Goal: Transaction & Acquisition: Purchase product/service

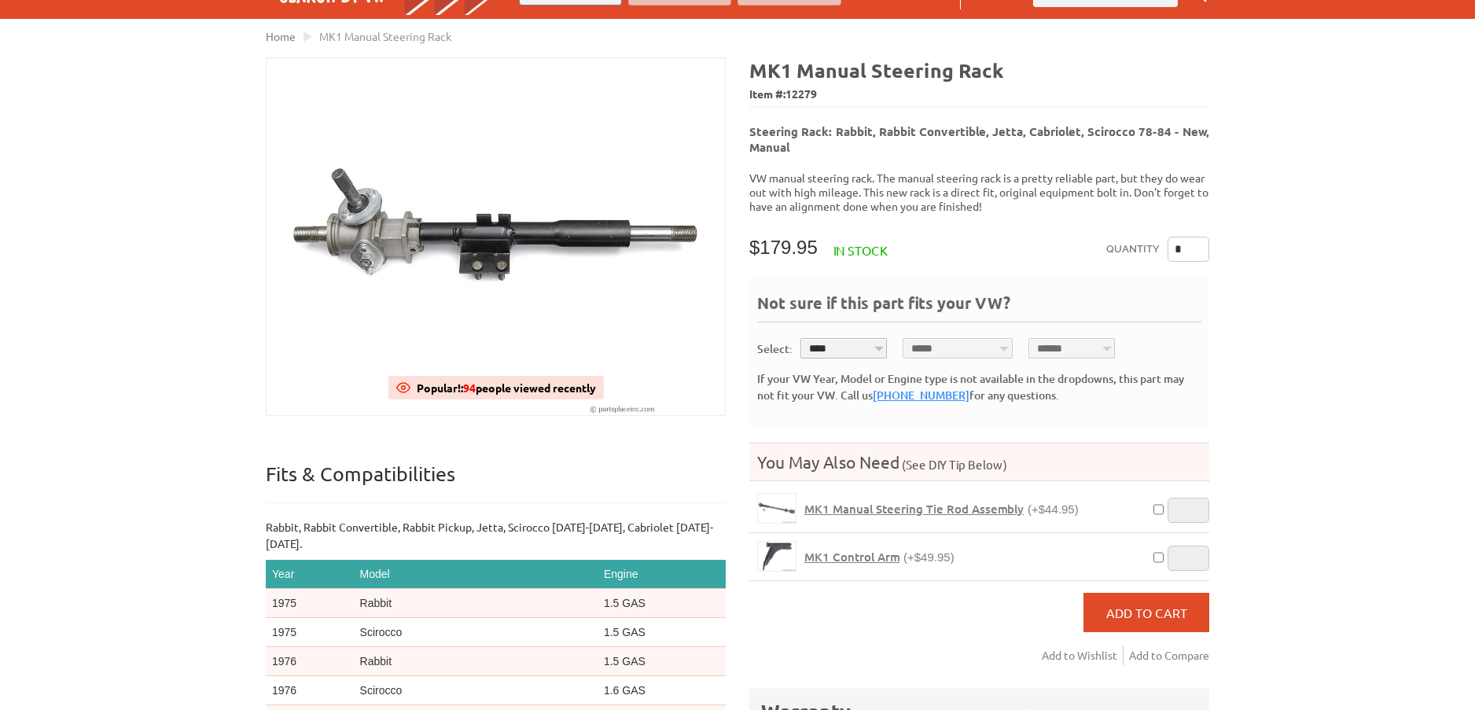
scroll to position [157, 0]
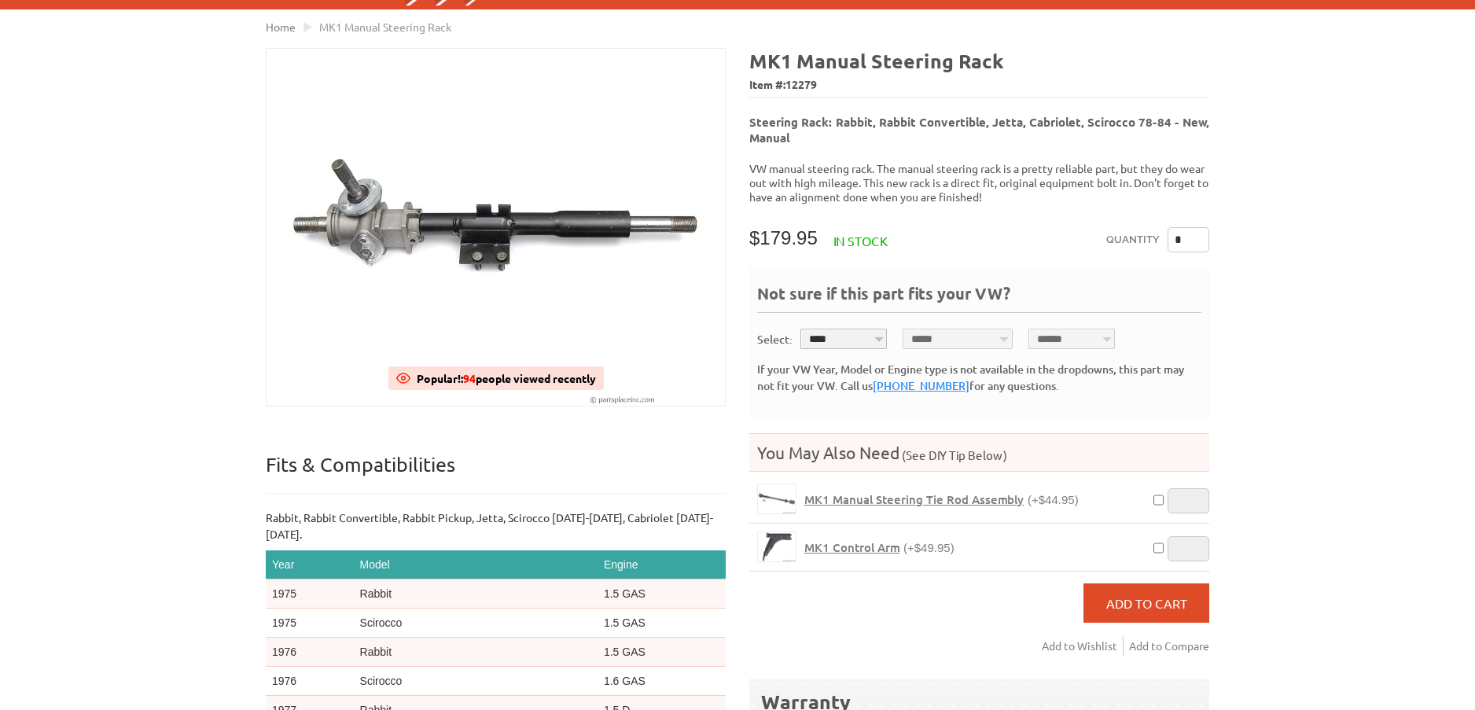
click at [869, 491] on span "MK1 Manual Steering Tie Rod Assembly" at bounding box center [913, 499] width 219 height 16
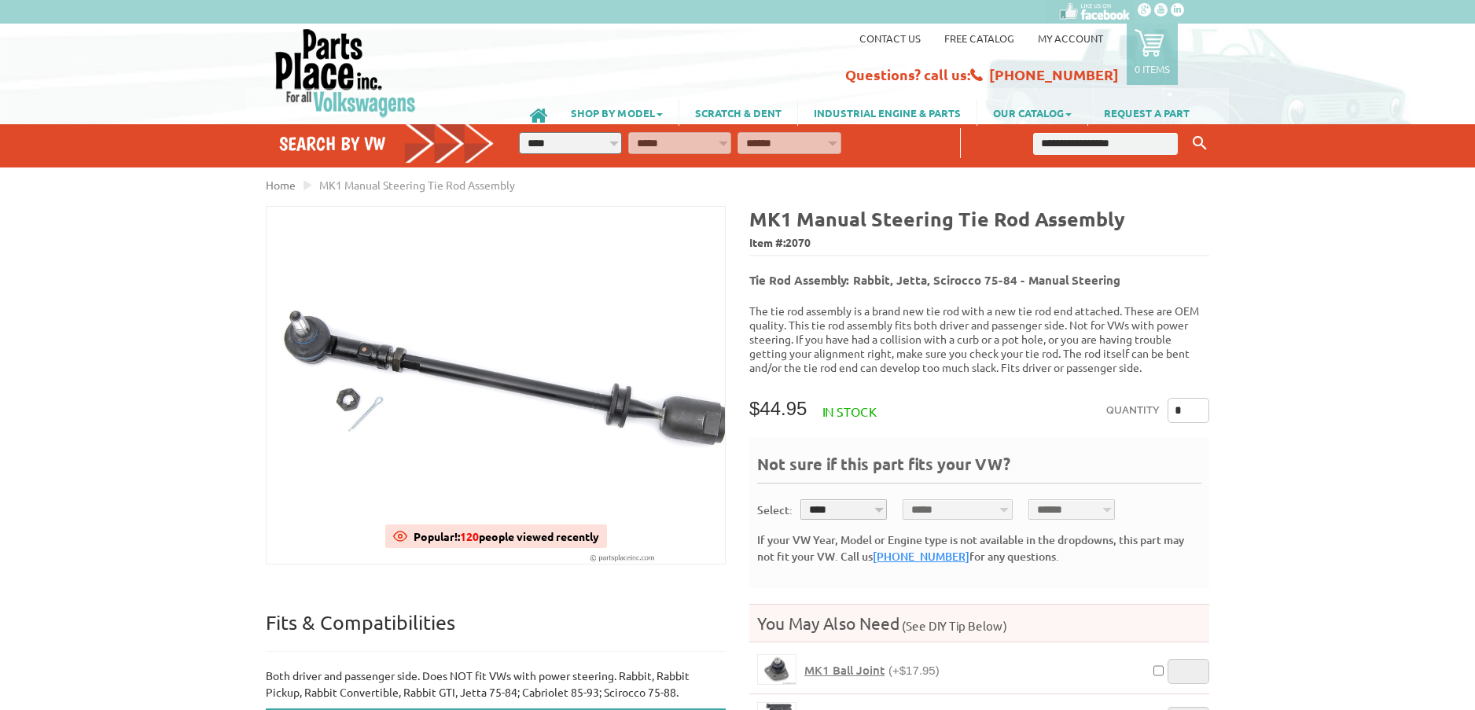
drag, startPoint x: 1197, startPoint y: 399, endPoint x: 1141, endPoint y: 403, distance: 55.9
click at [1139, 403] on div "Quantity *" at bounding box center [1157, 413] width 103 height 31
type input "*"
click at [1325, 436] on div "VW Diesel Engine Parts Diesel Cylinder Heads and Parts Diesel Timing Belts, Ten…" at bounding box center [737, 606] width 1475 height 1212
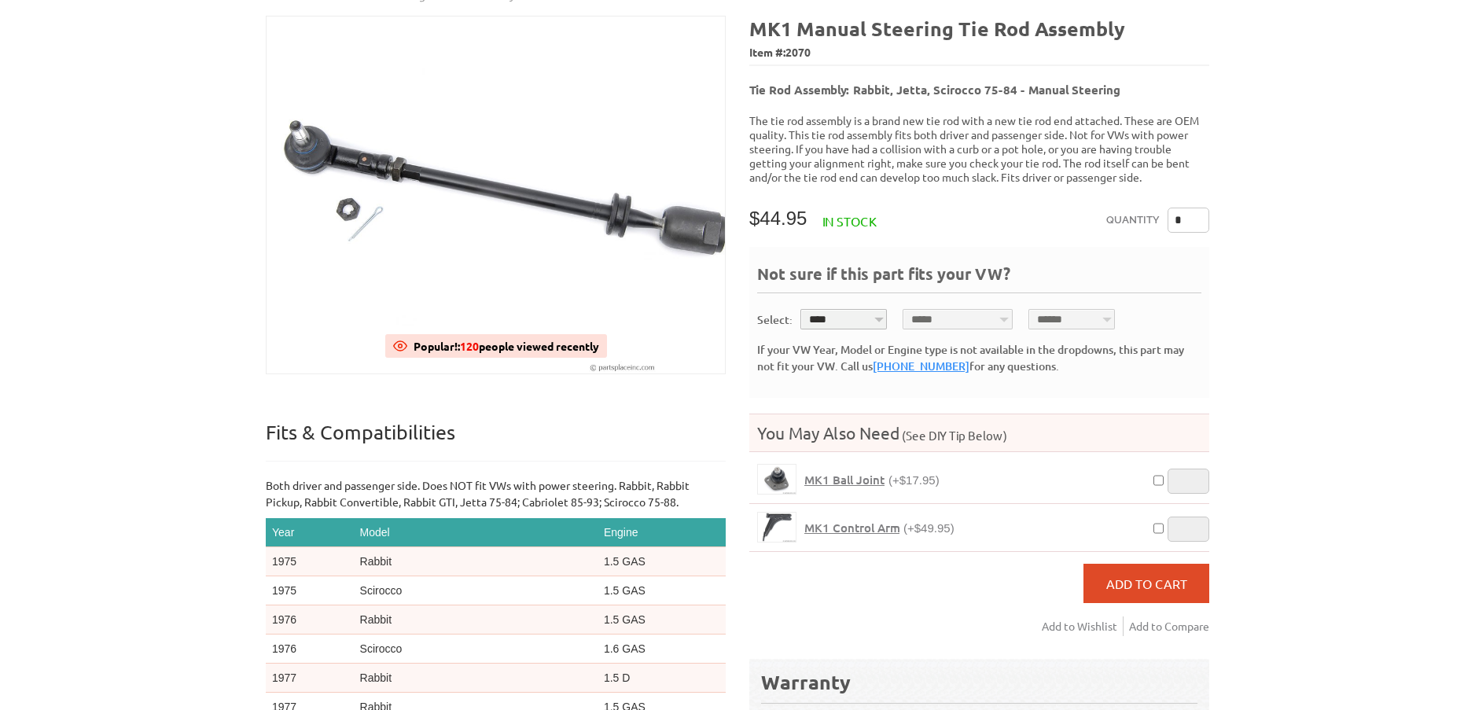
scroll to position [315, 0]
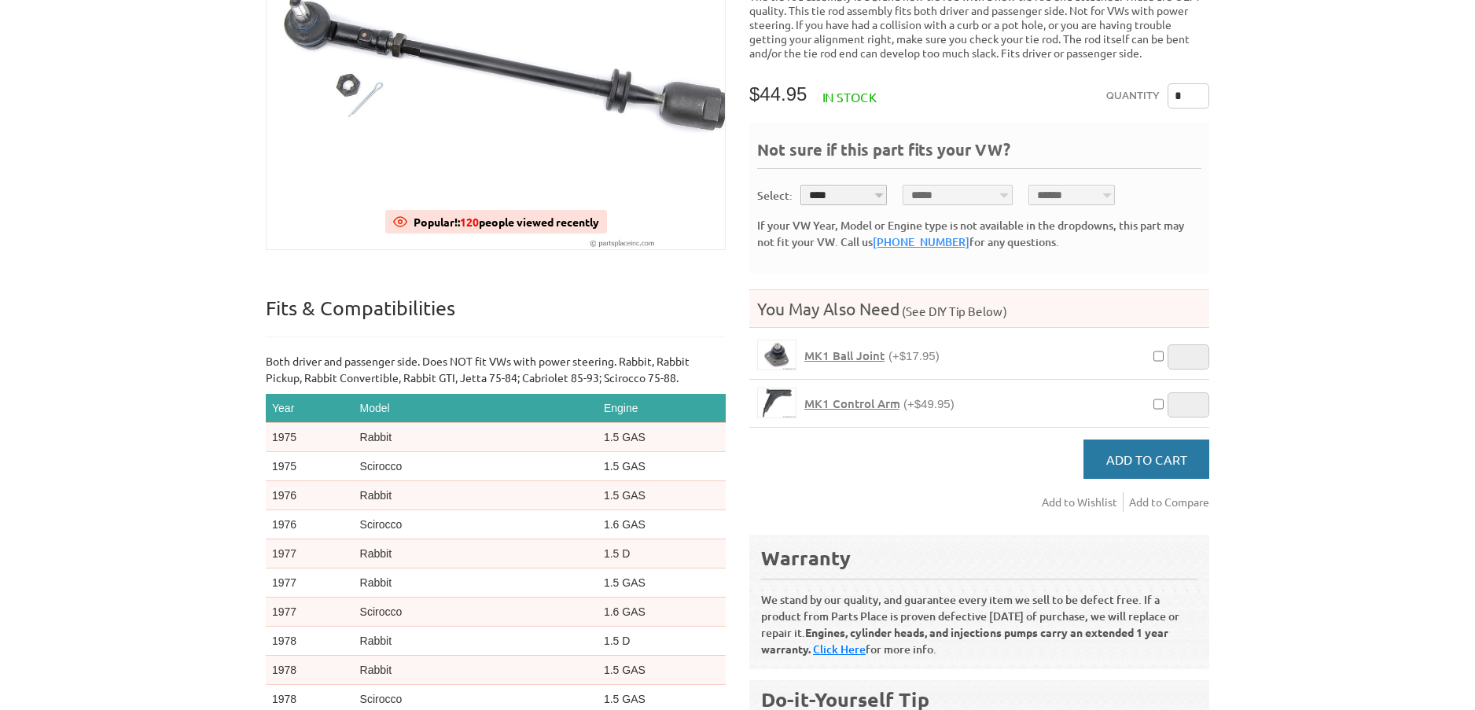
click at [1155, 451] on span "Add to Cart" at bounding box center [1146, 459] width 81 height 16
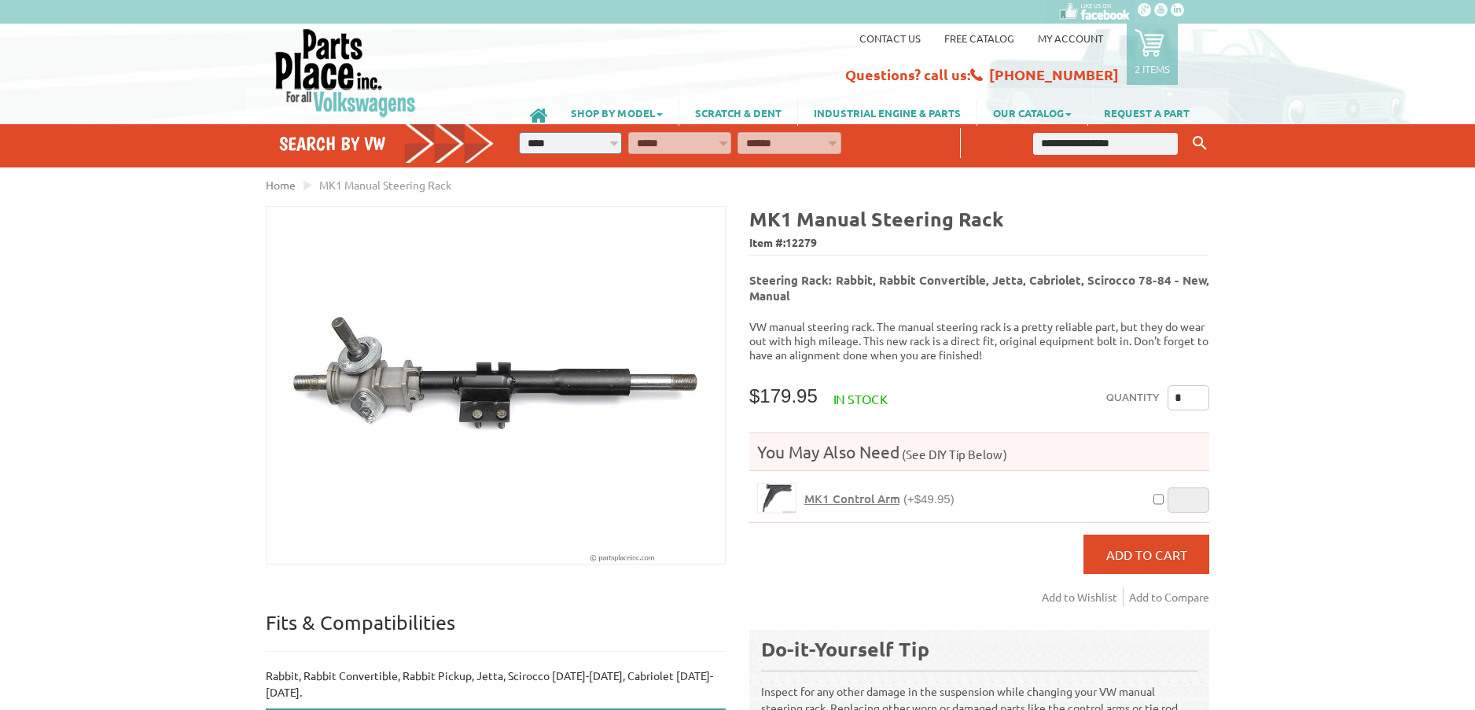
scroll to position [157, 0]
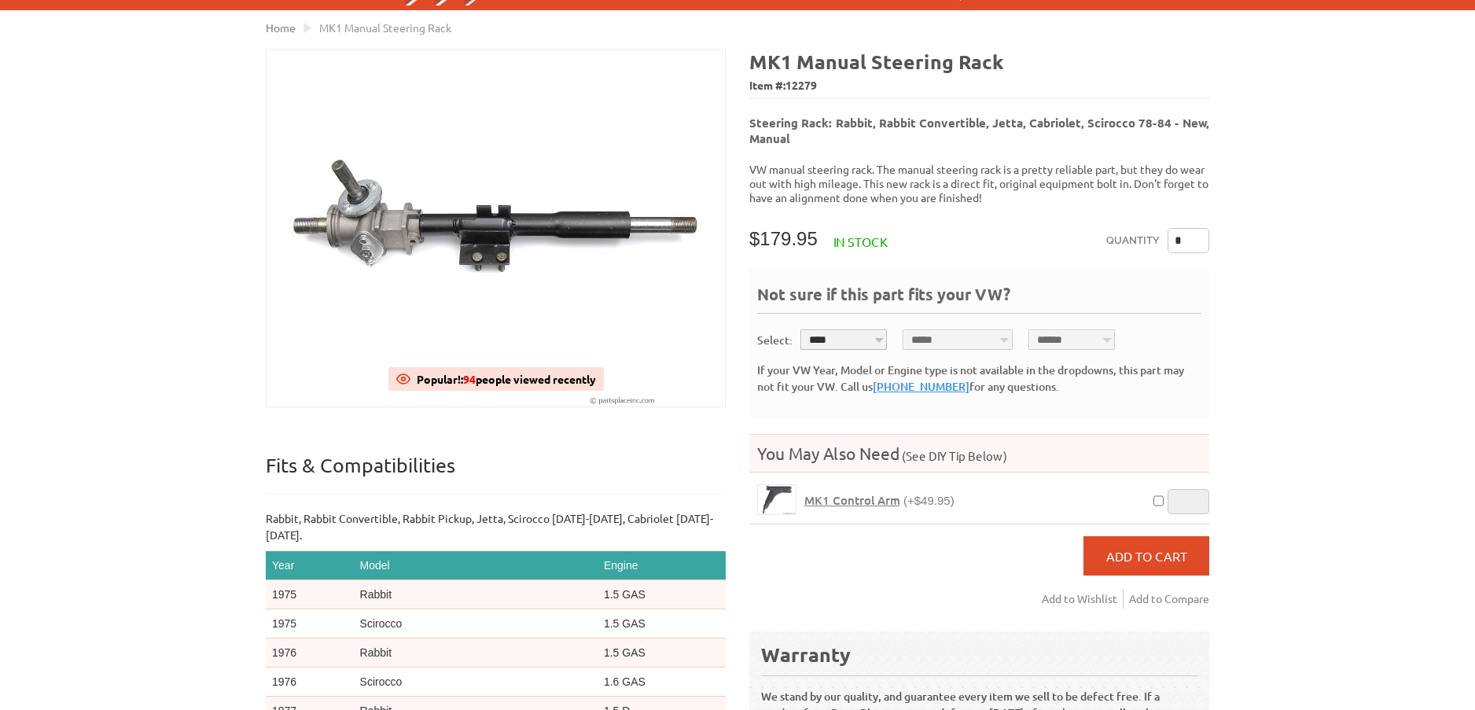
drag, startPoint x: 1185, startPoint y: 226, endPoint x: 1166, endPoint y: 230, distance: 19.3
click at [1166, 230] on div "Quantity *" at bounding box center [1157, 243] width 103 height 31
type input "*"
click at [1154, 548] on span "Add to Cart" at bounding box center [1146, 556] width 81 height 16
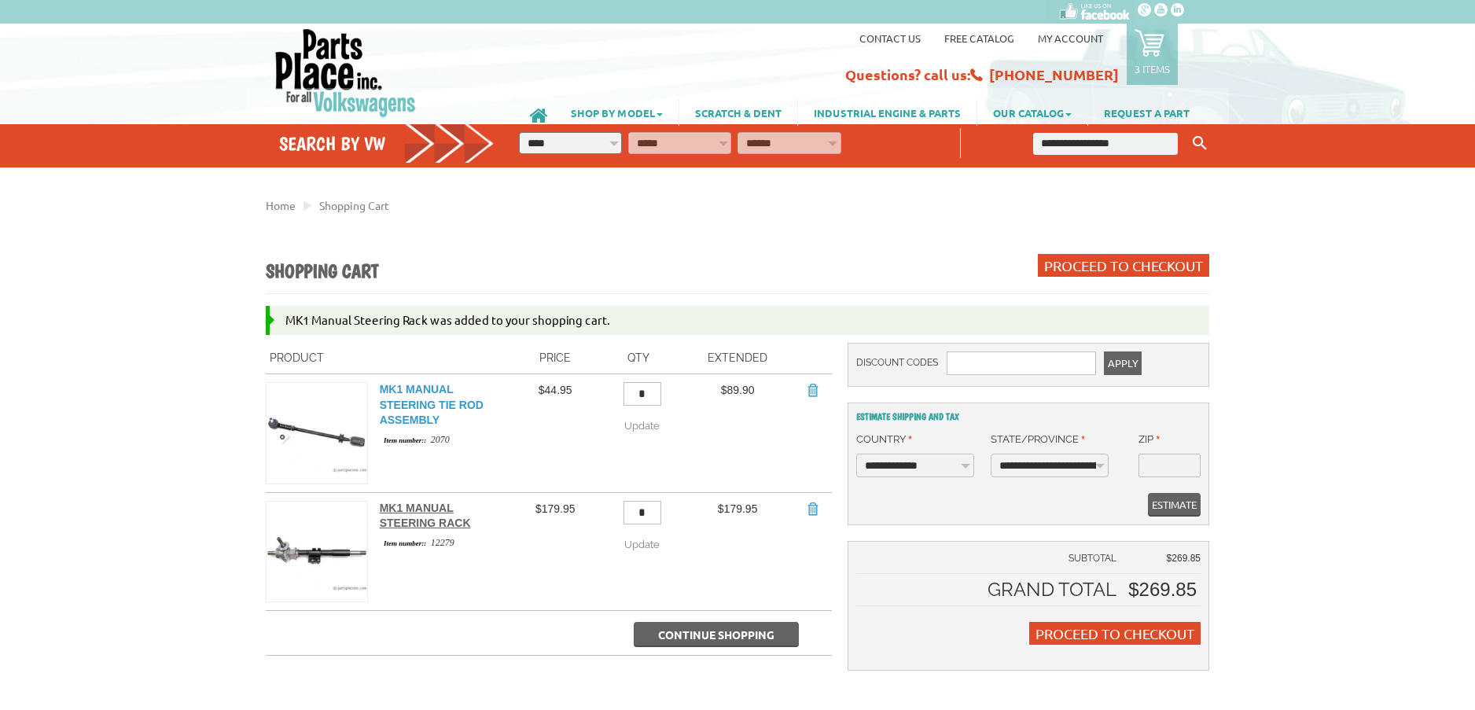
click at [415, 407] on link "MK1 Manual Steering Tie Rod Assembly" at bounding box center [432, 404] width 104 height 43
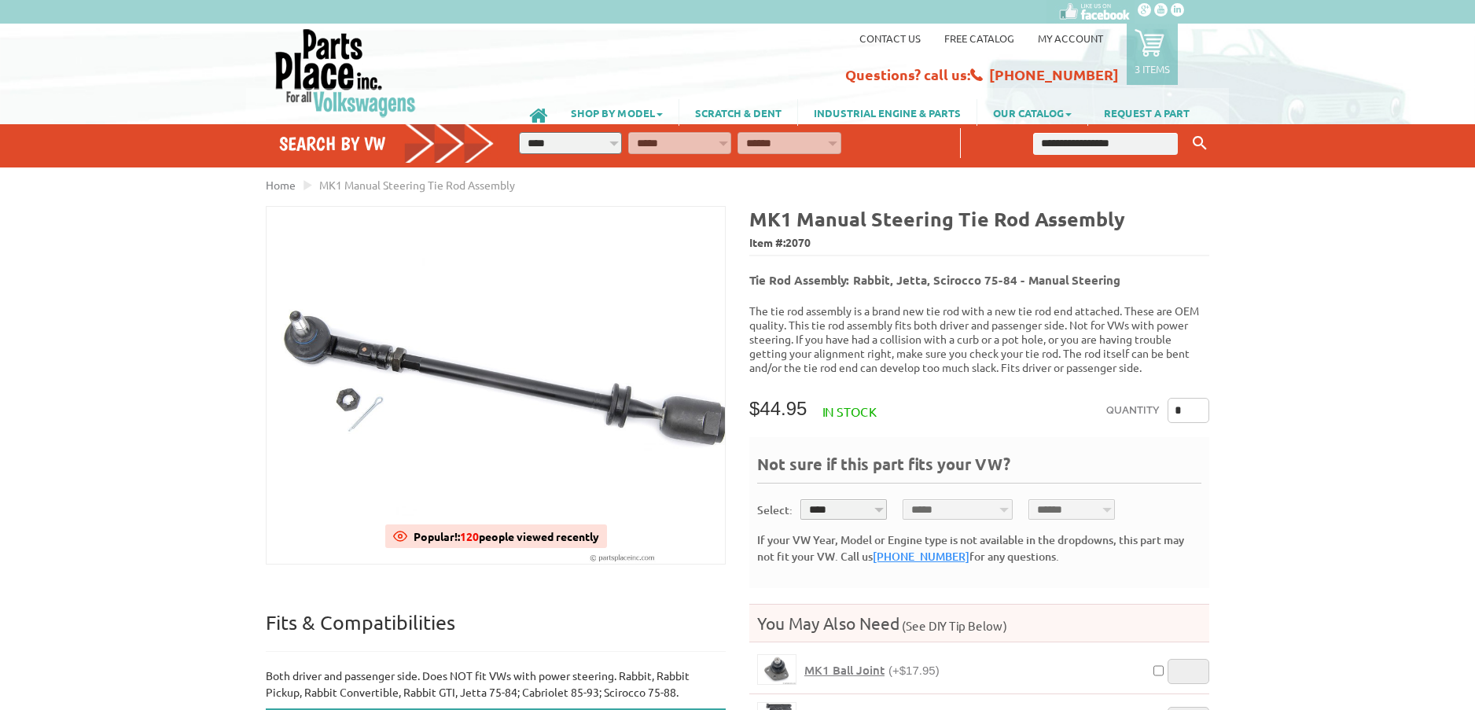
click at [1080, 38] on link "My Account" at bounding box center [1070, 37] width 65 height 13
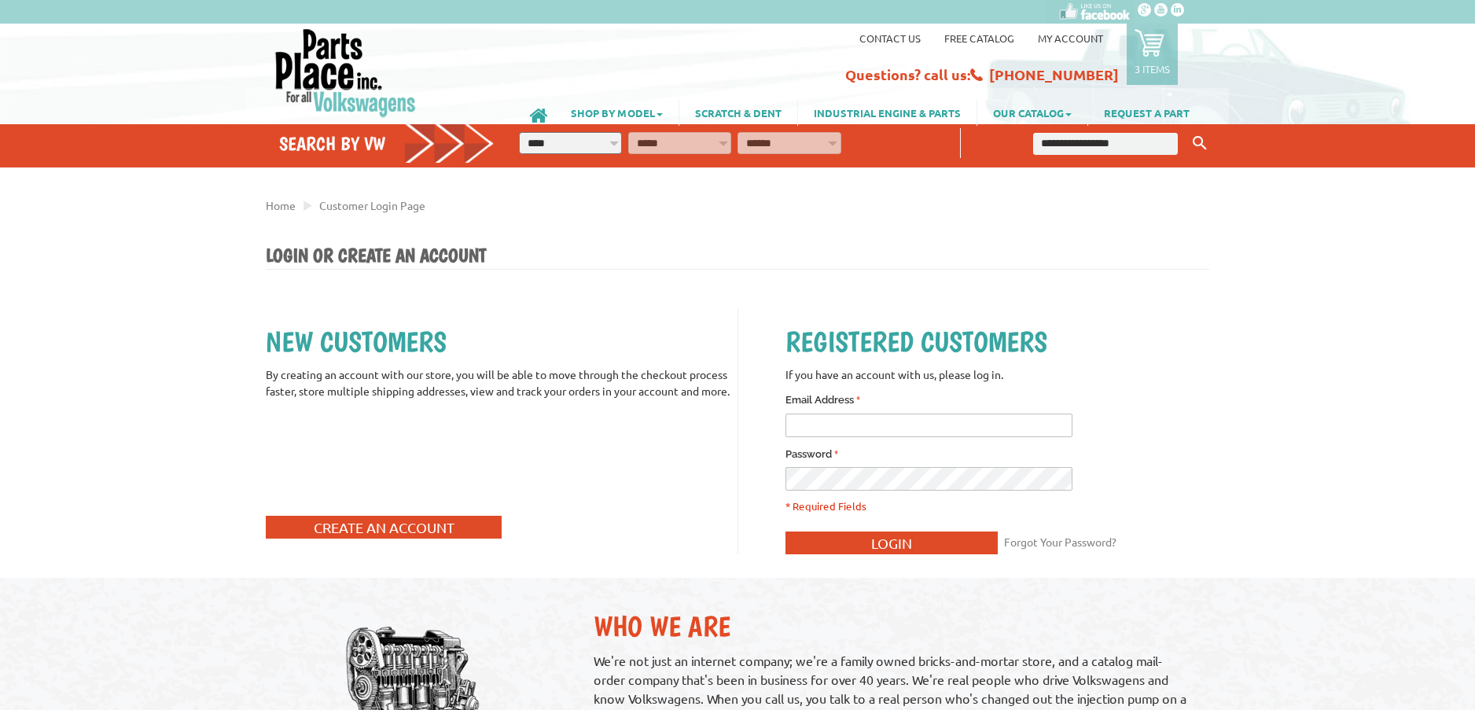
type input "**********"
click at [899, 538] on span "Login" at bounding box center [891, 543] width 41 height 17
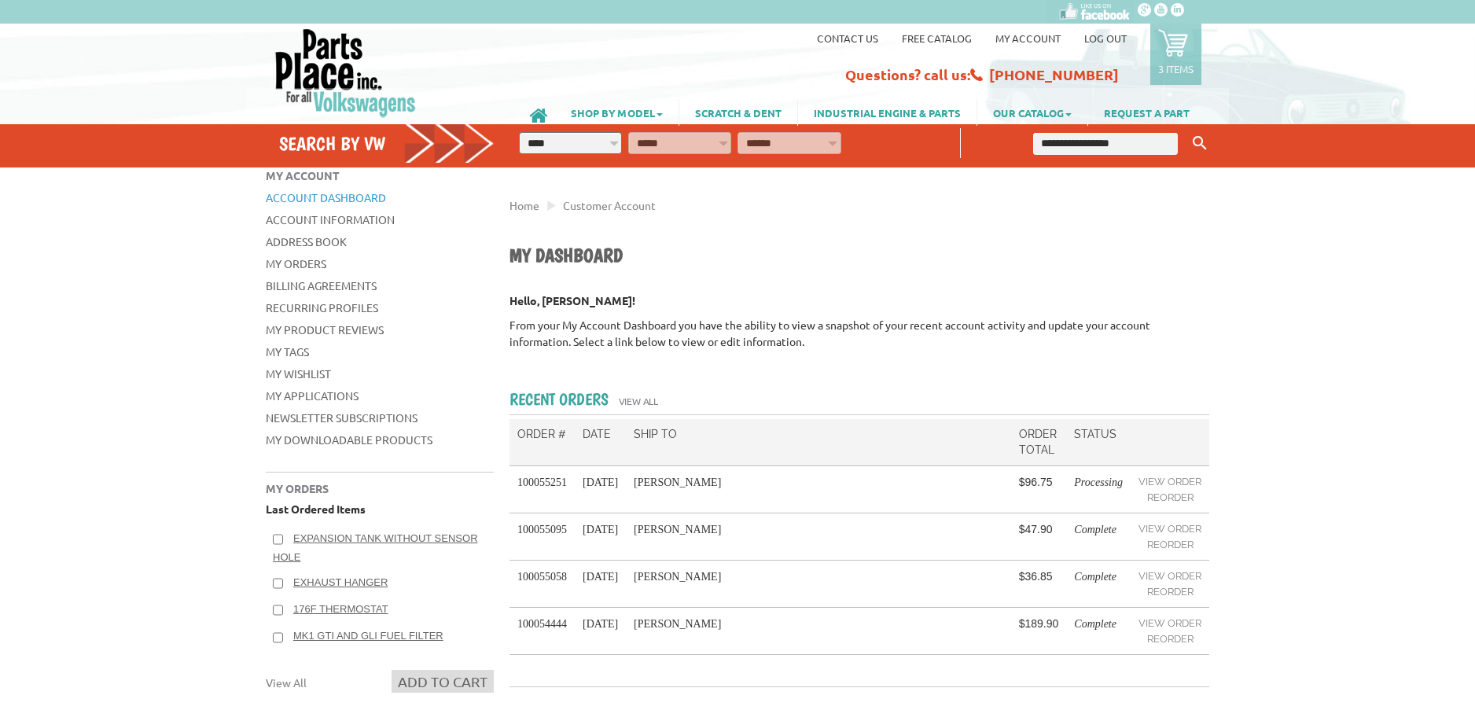
click at [586, 142] on select "**********" at bounding box center [570, 143] width 103 height 22
select select "*********"
click at [519, 132] on select "**********" at bounding box center [570, 143] width 103 height 22
click at [666, 149] on select "**********" at bounding box center [679, 143] width 103 height 22
select select "*********"
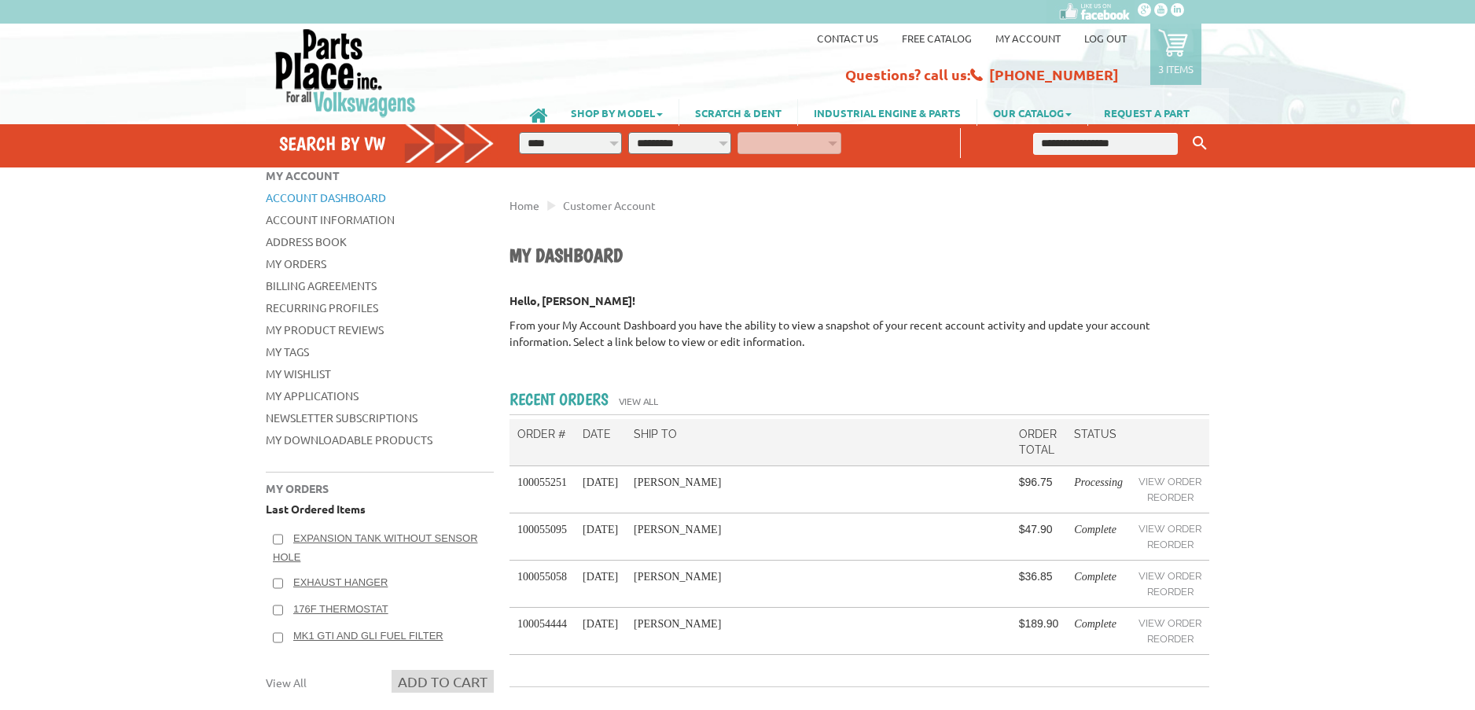
click at [628, 132] on select "**********" at bounding box center [679, 143] width 103 height 22
select select "*********"
click at [859, 143] on icon "button" at bounding box center [861, 141] width 14 height 14
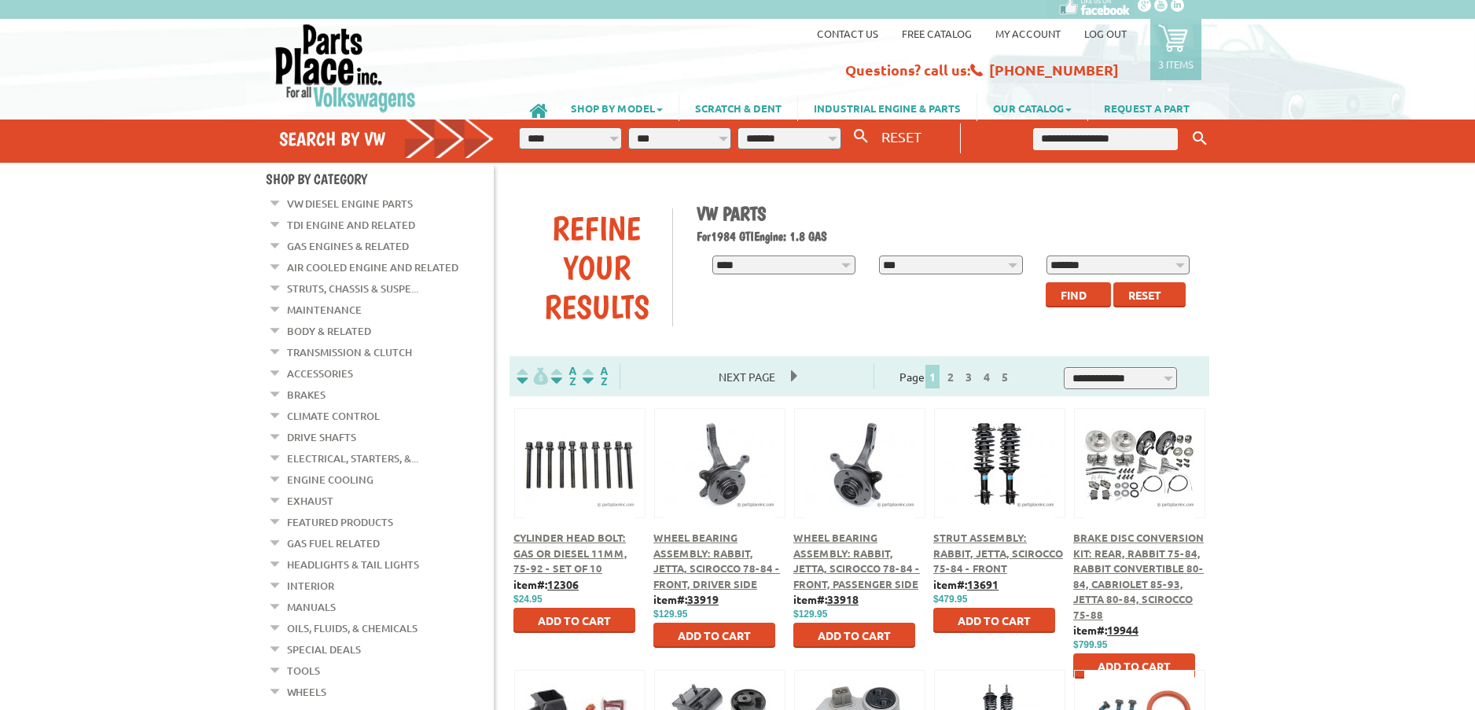
scroll to position [79, 0]
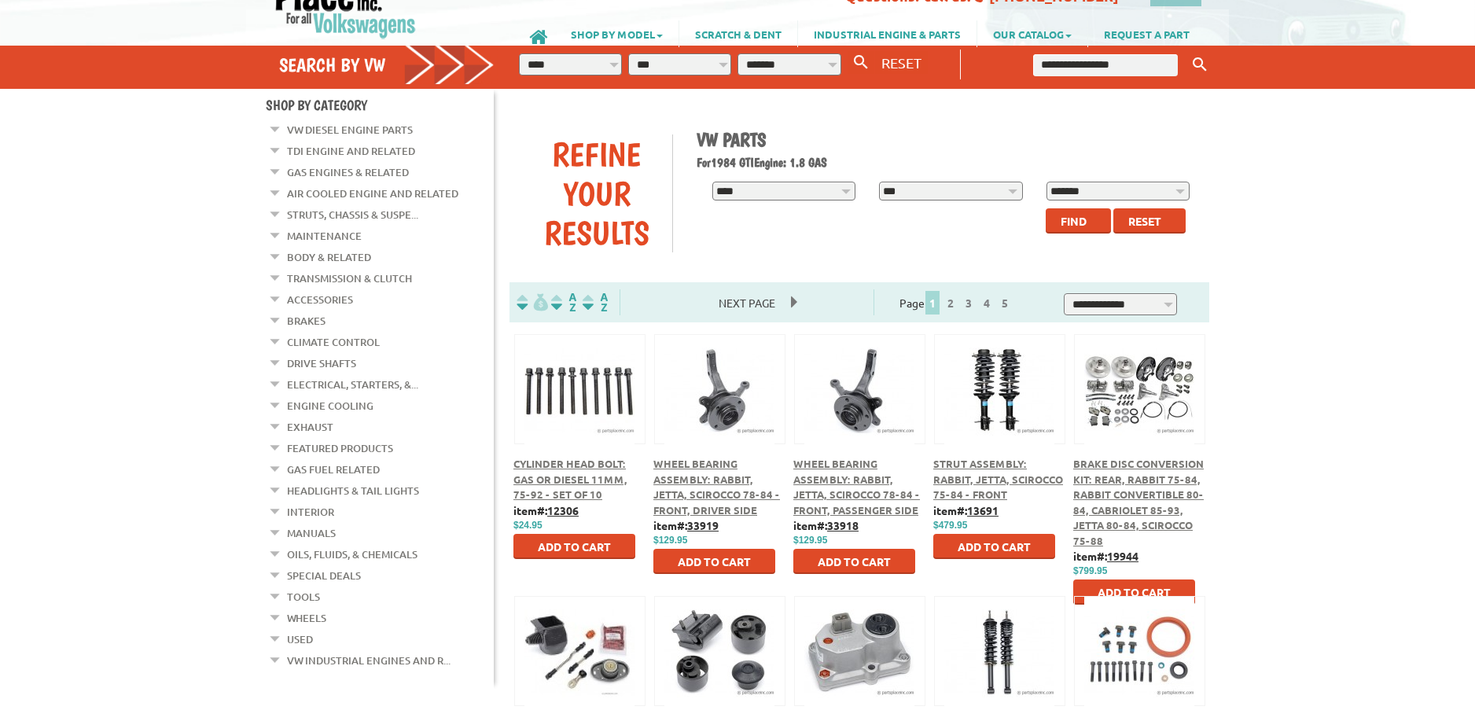
click at [346, 211] on link "Struts, Chassis & Suspe..." at bounding box center [352, 214] width 131 height 20
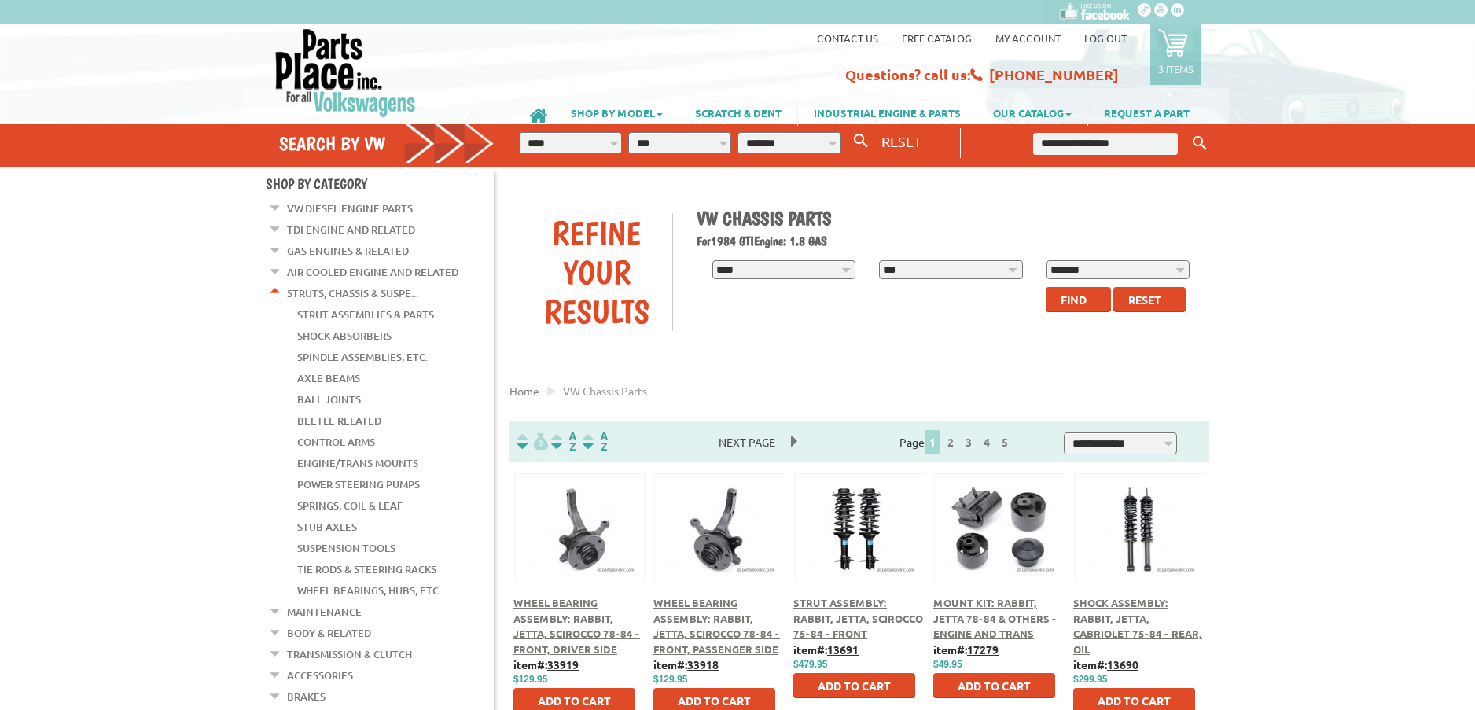
click at [307, 559] on link "Tie Rods & Steering Racks" at bounding box center [366, 569] width 139 height 20
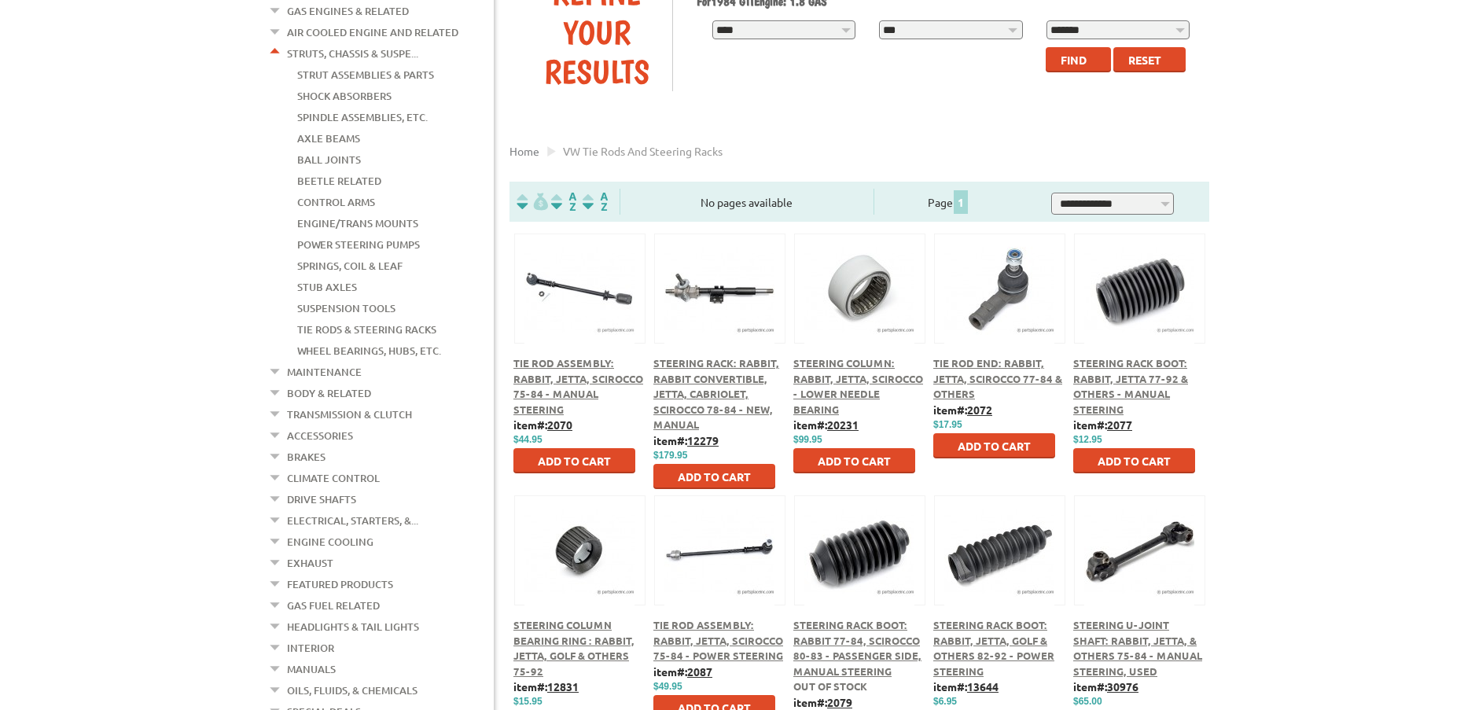
scroll to position [315, 0]
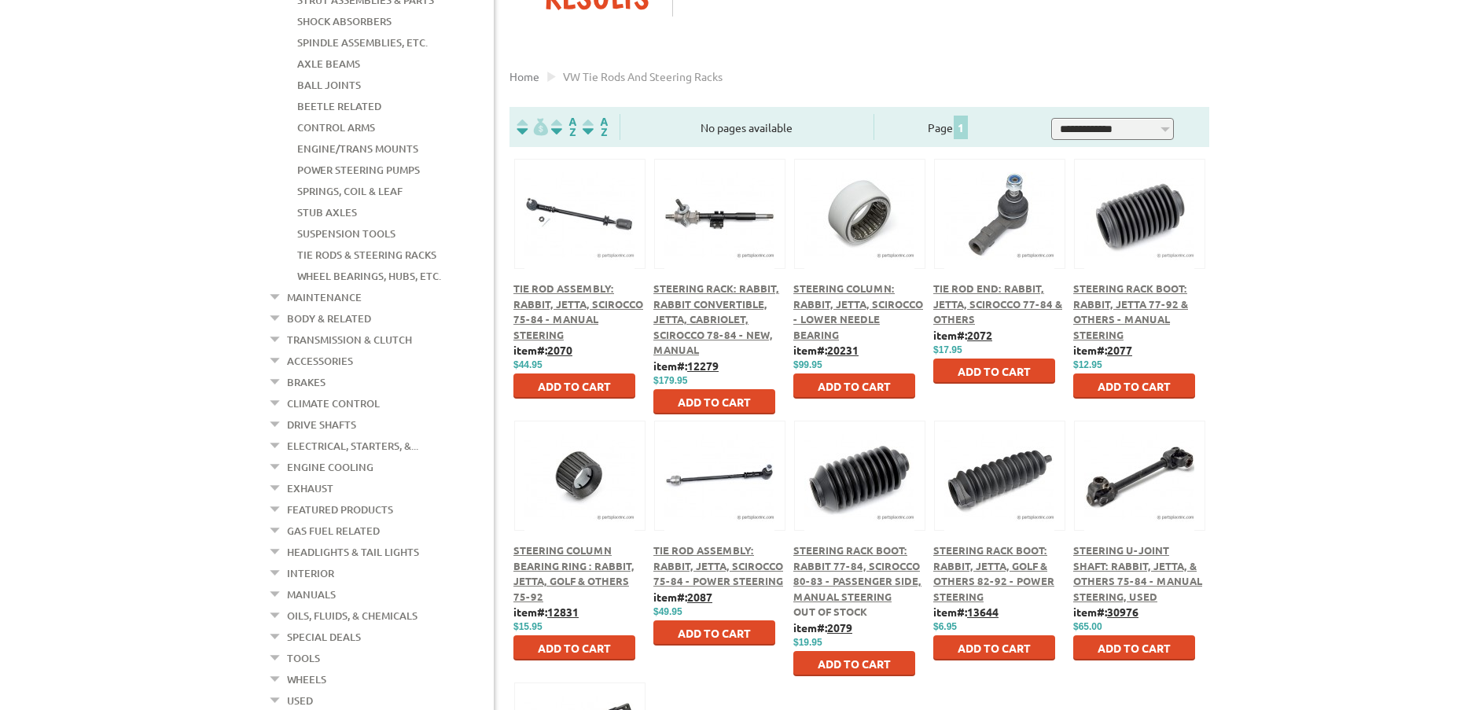
click at [1144, 304] on span "Steering Rack Boot: Rabbit, Jetta 77-92 & Others - Manual Steering" at bounding box center [1130, 311] width 115 height 60
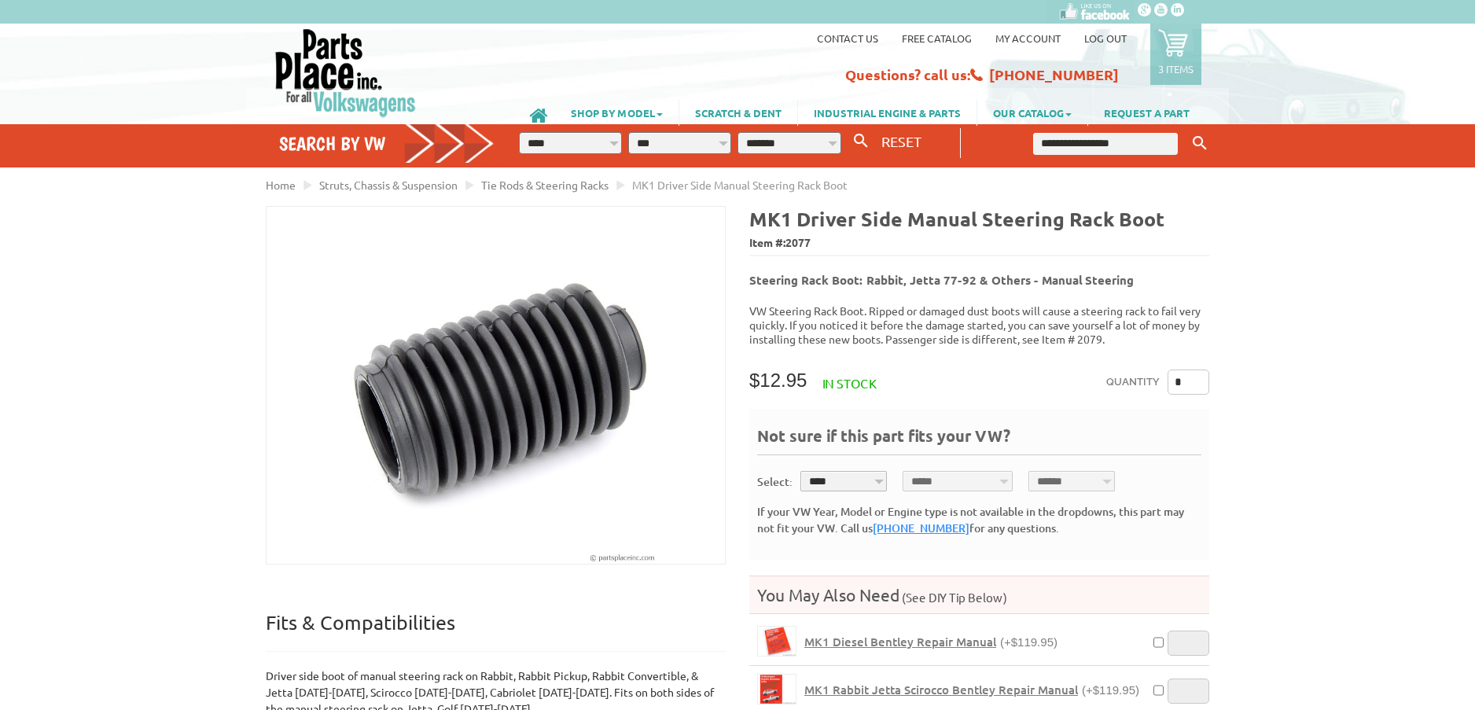
drag, startPoint x: 1191, startPoint y: 373, endPoint x: 1139, endPoint y: 377, distance: 52.0
click at [1137, 377] on div "Quantity *" at bounding box center [1157, 385] width 103 height 31
type input "*"
click at [1319, 320] on div "VW Diesel Engine Parts Diesel Cylinder Heads and Parts Diesel Timing Belts, Ten…" at bounding box center [737, 614] width 1475 height 1228
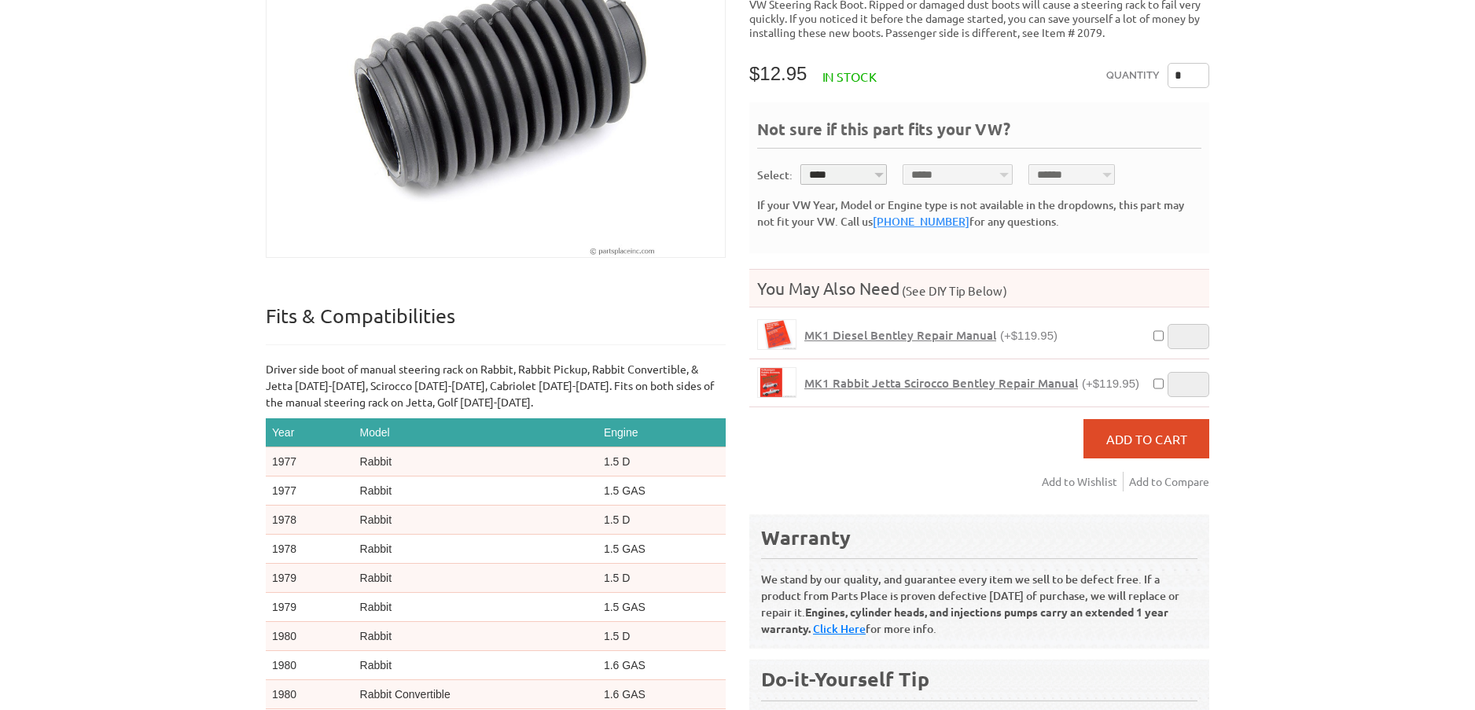
scroll to position [315, 0]
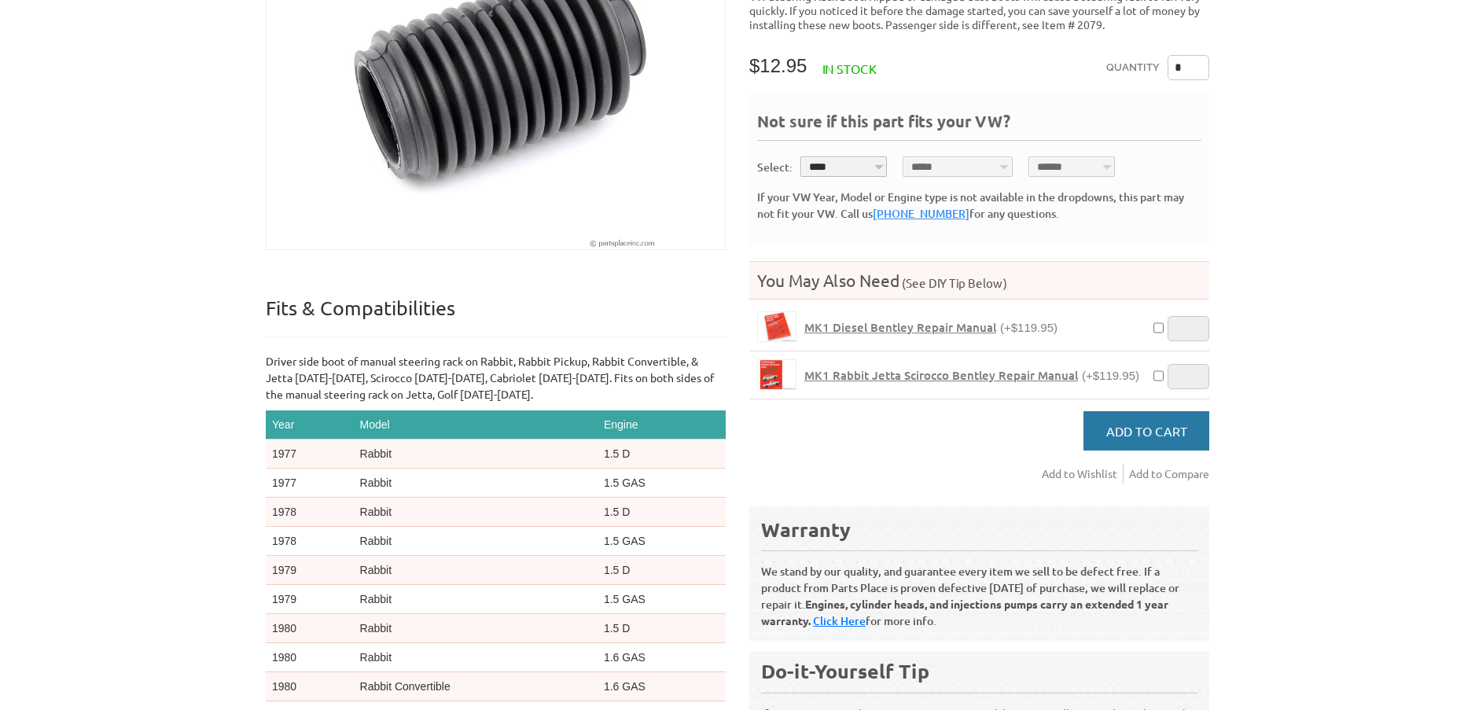
click at [1153, 424] on span "Add to Cart" at bounding box center [1146, 431] width 81 height 16
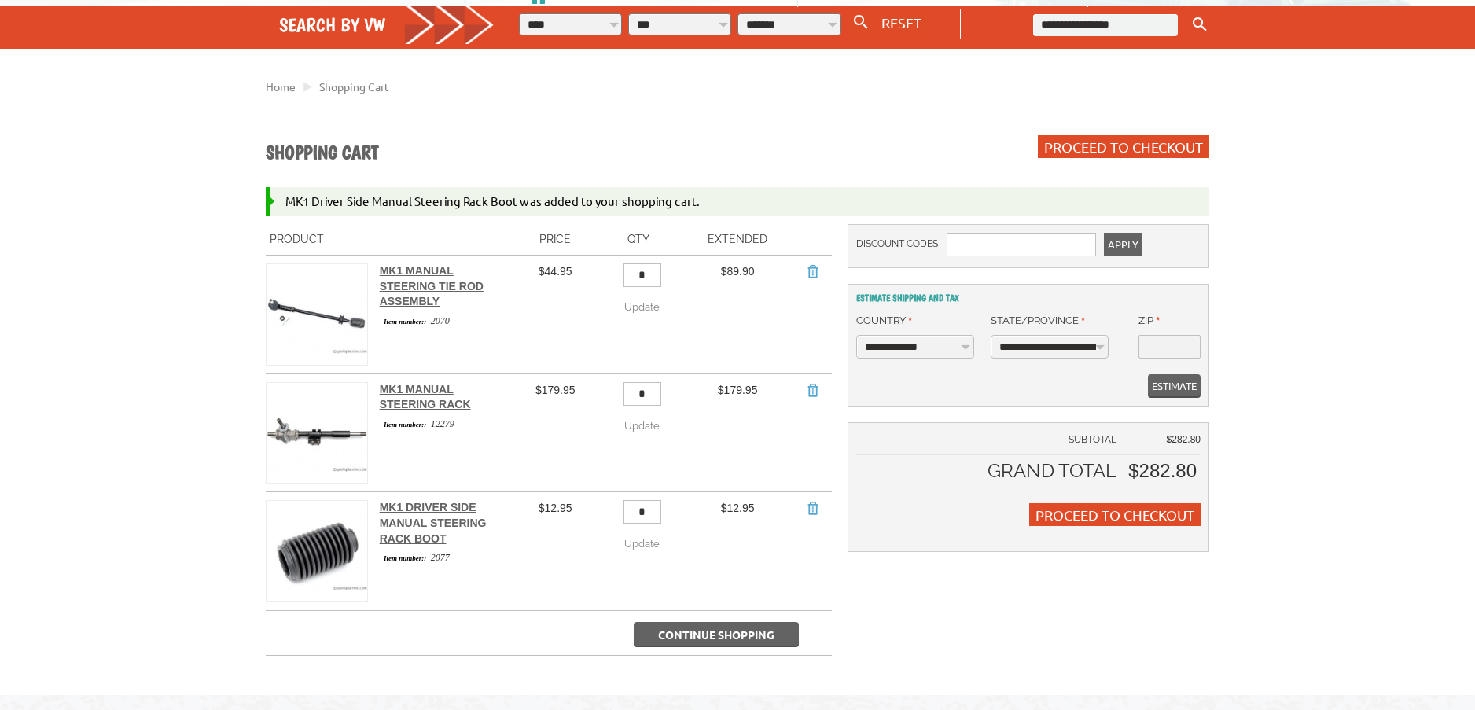
scroll to position [315, 0]
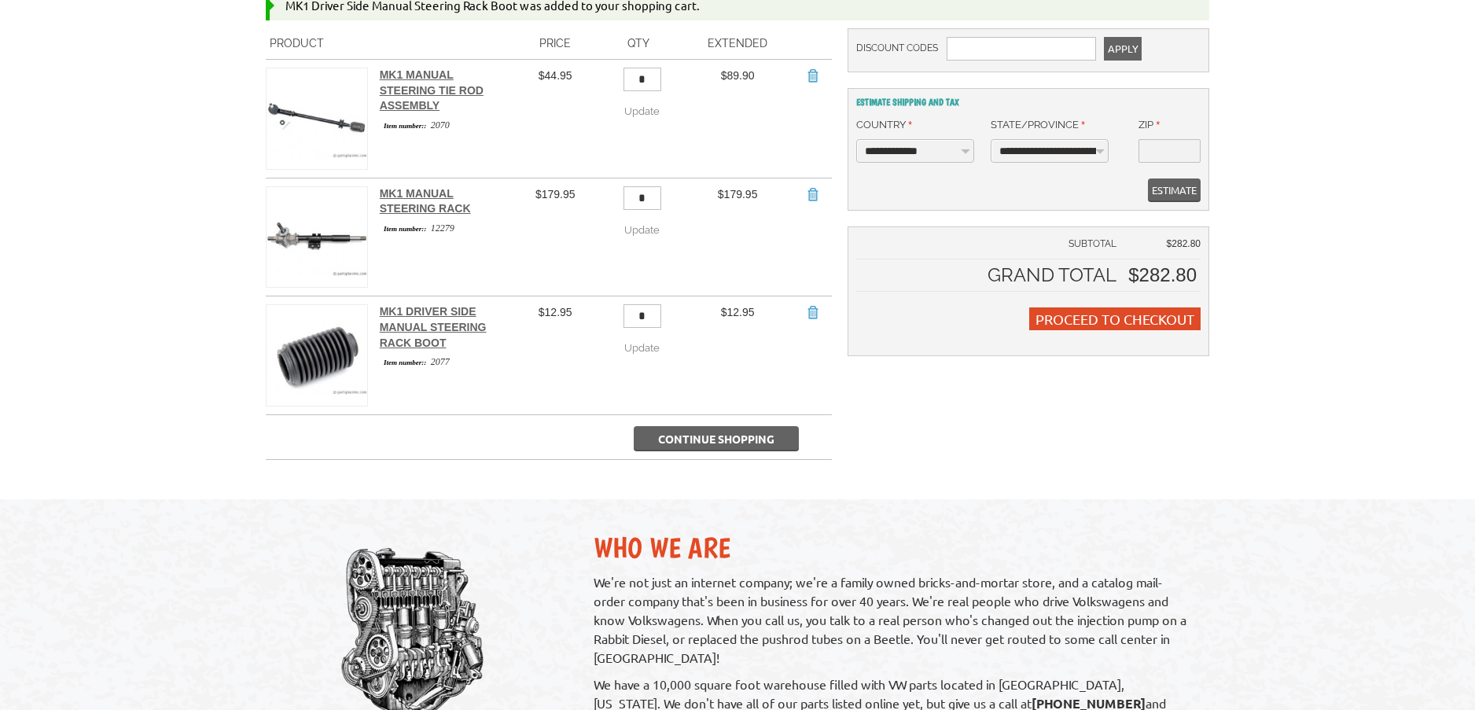
click at [675, 432] on span "Continue Shopping" at bounding box center [716, 439] width 116 height 14
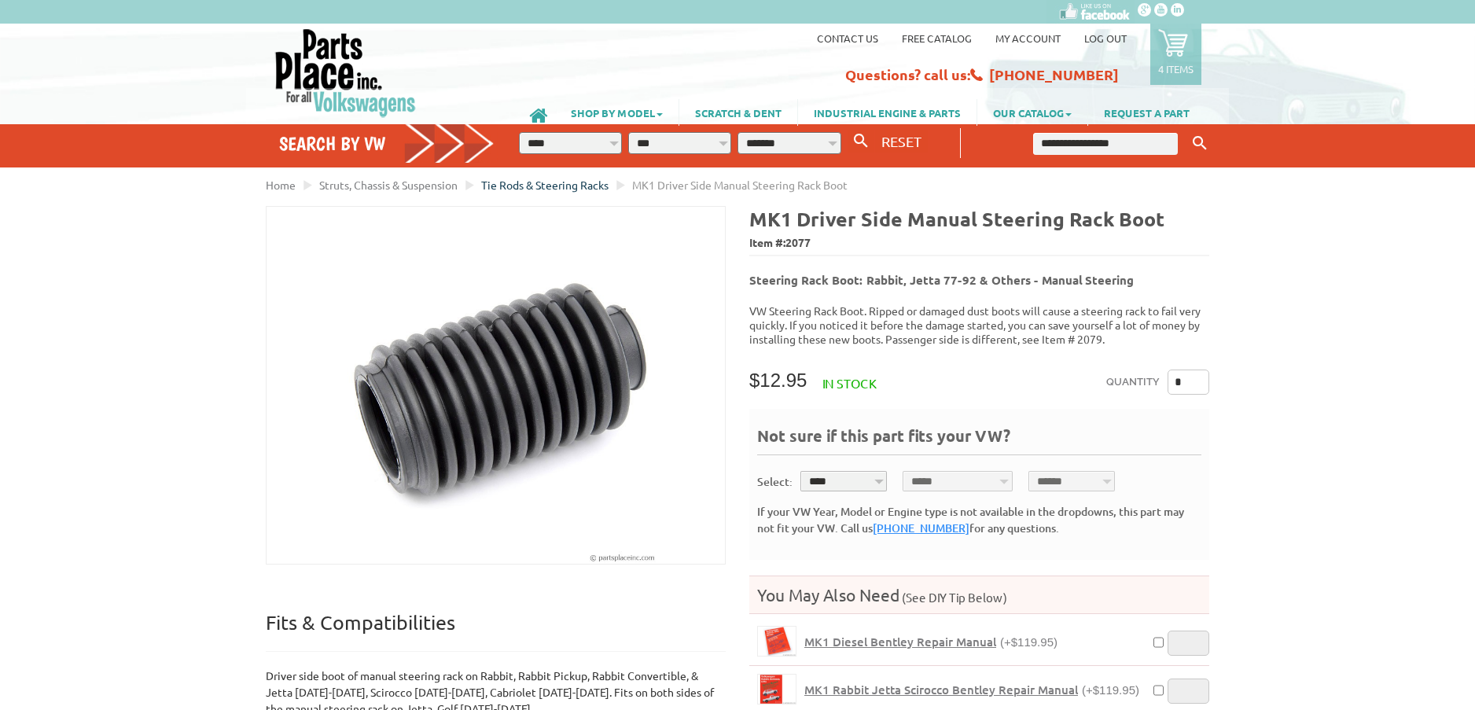
click at [554, 184] on span "Tie Rods & Steering Racks" at bounding box center [544, 185] width 127 height 14
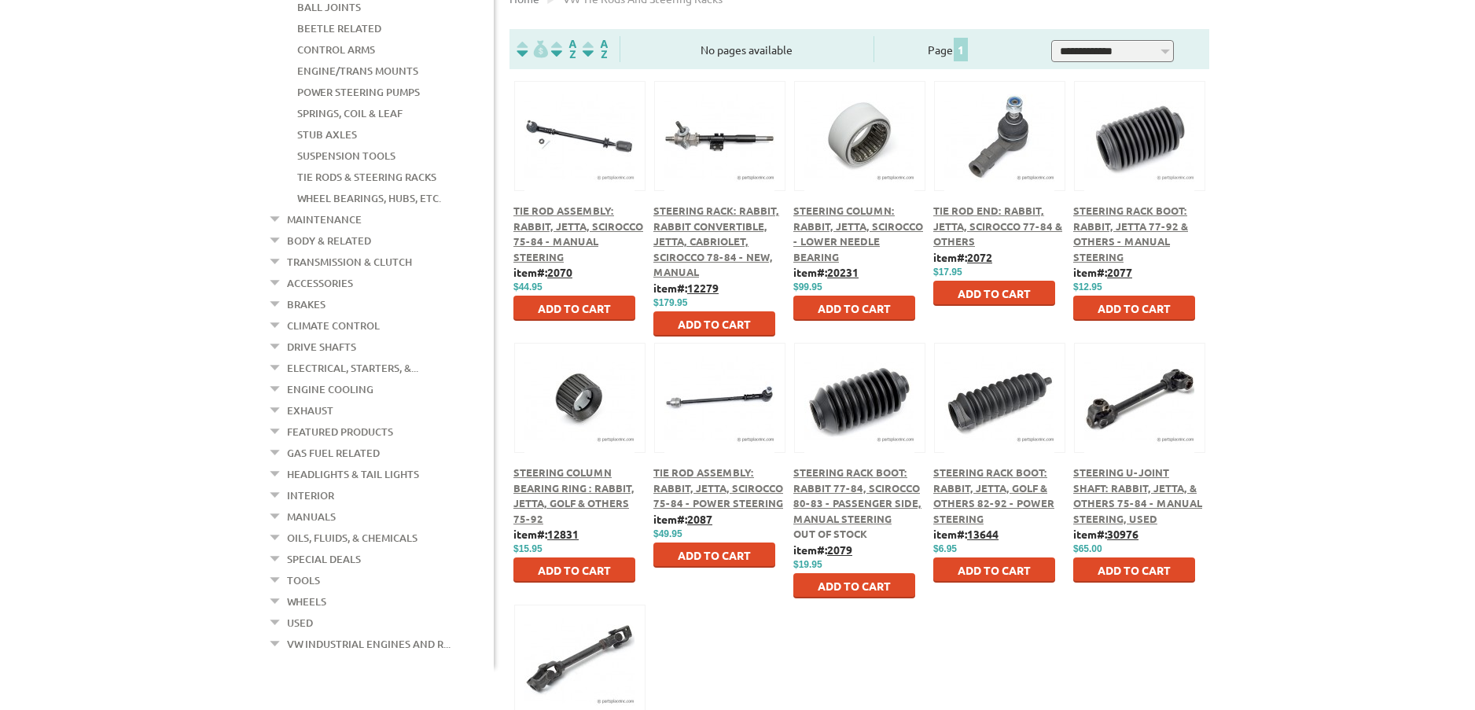
scroll to position [393, 0]
click at [563, 486] on span "Steering Column Bearing Ring : Rabbit, Jetta, Golf & Others 75-92" at bounding box center [573, 495] width 121 height 60
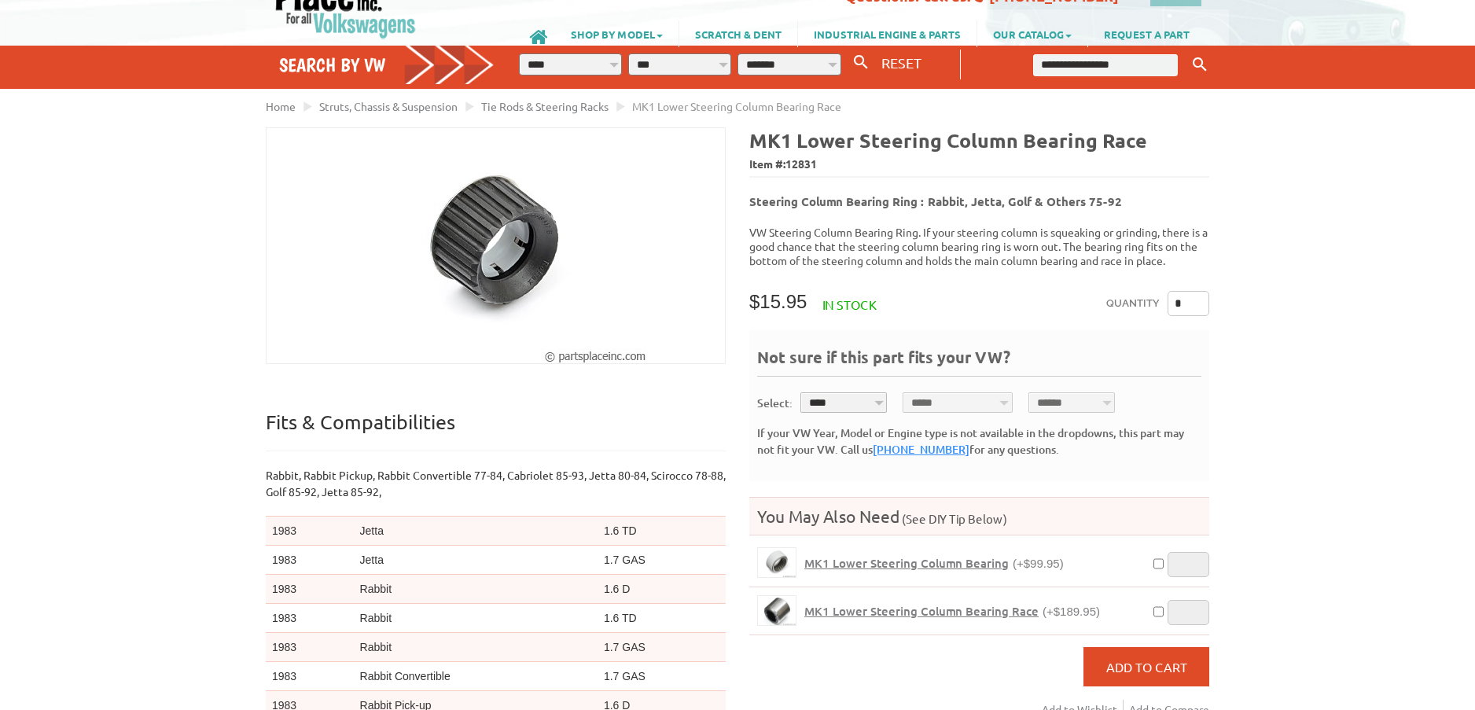
scroll to position [1022, 0]
click at [852, 555] on span "MK1 Lower Steering Column Bearing" at bounding box center [906, 563] width 204 height 16
